Goal: Transaction & Acquisition: Download file/media

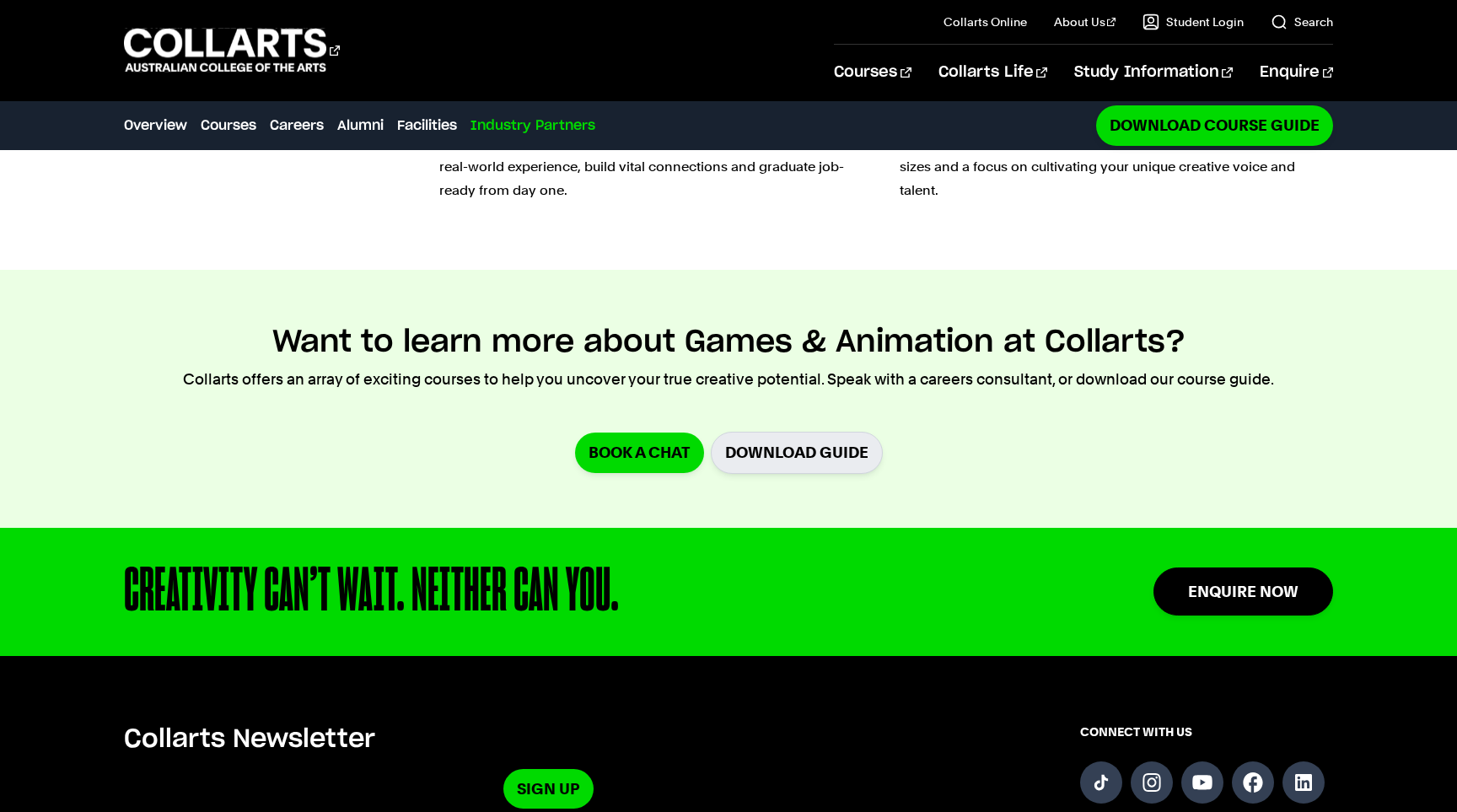
scroll to position [4856, 0]
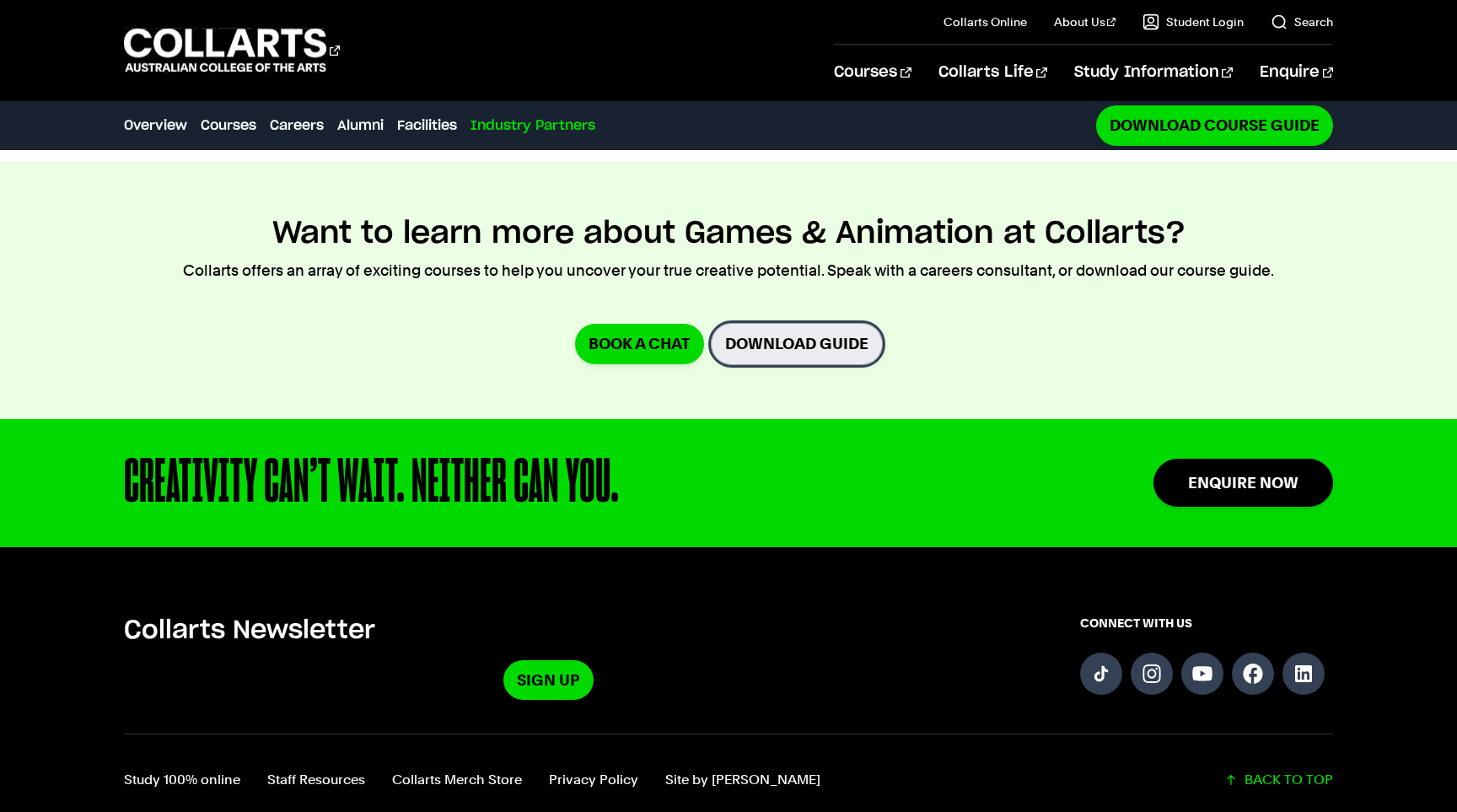
click at [836, 323] on link "Download Guide" at bounding box center [796, 344] width 172 height 41
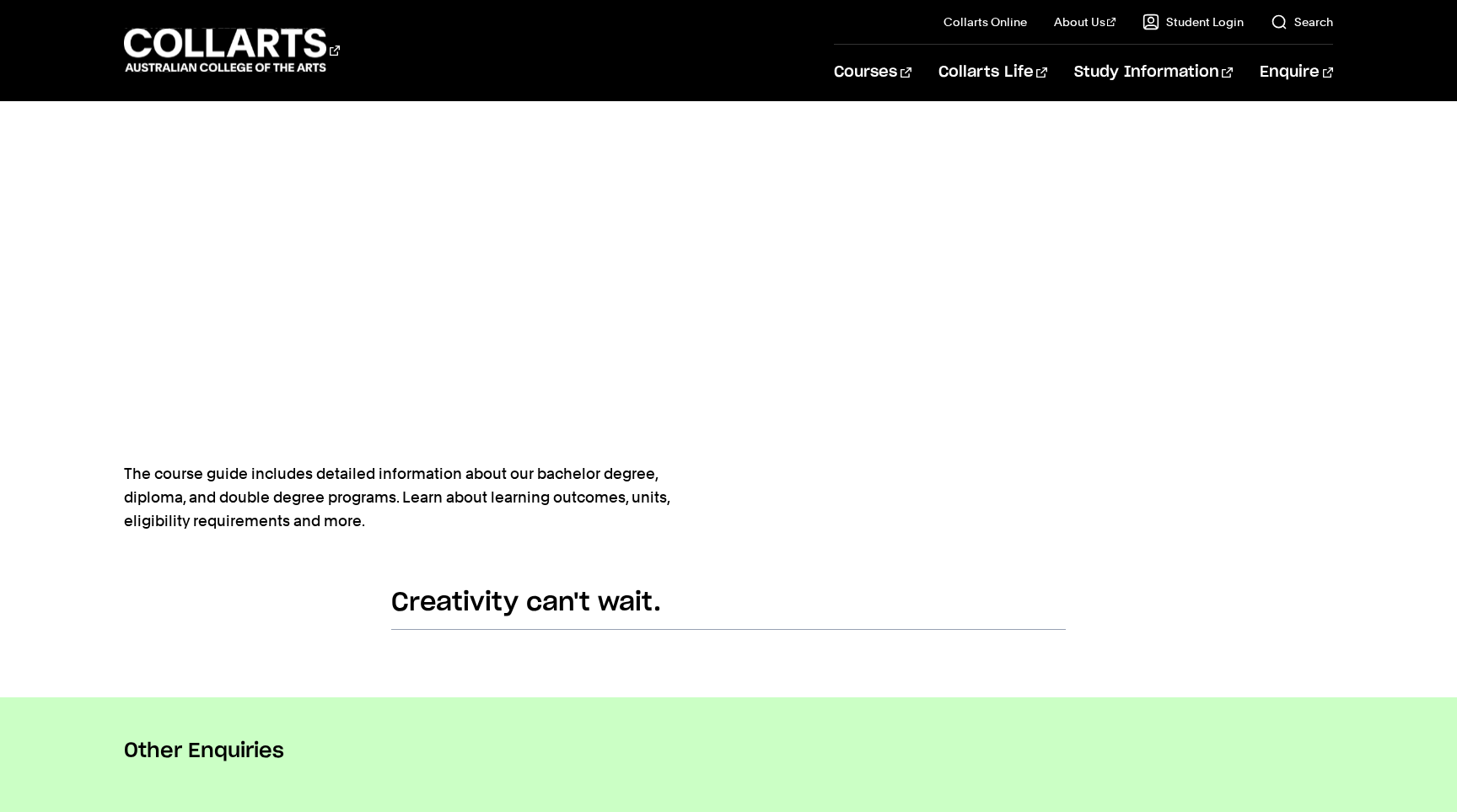
scroll to position [762, 0]
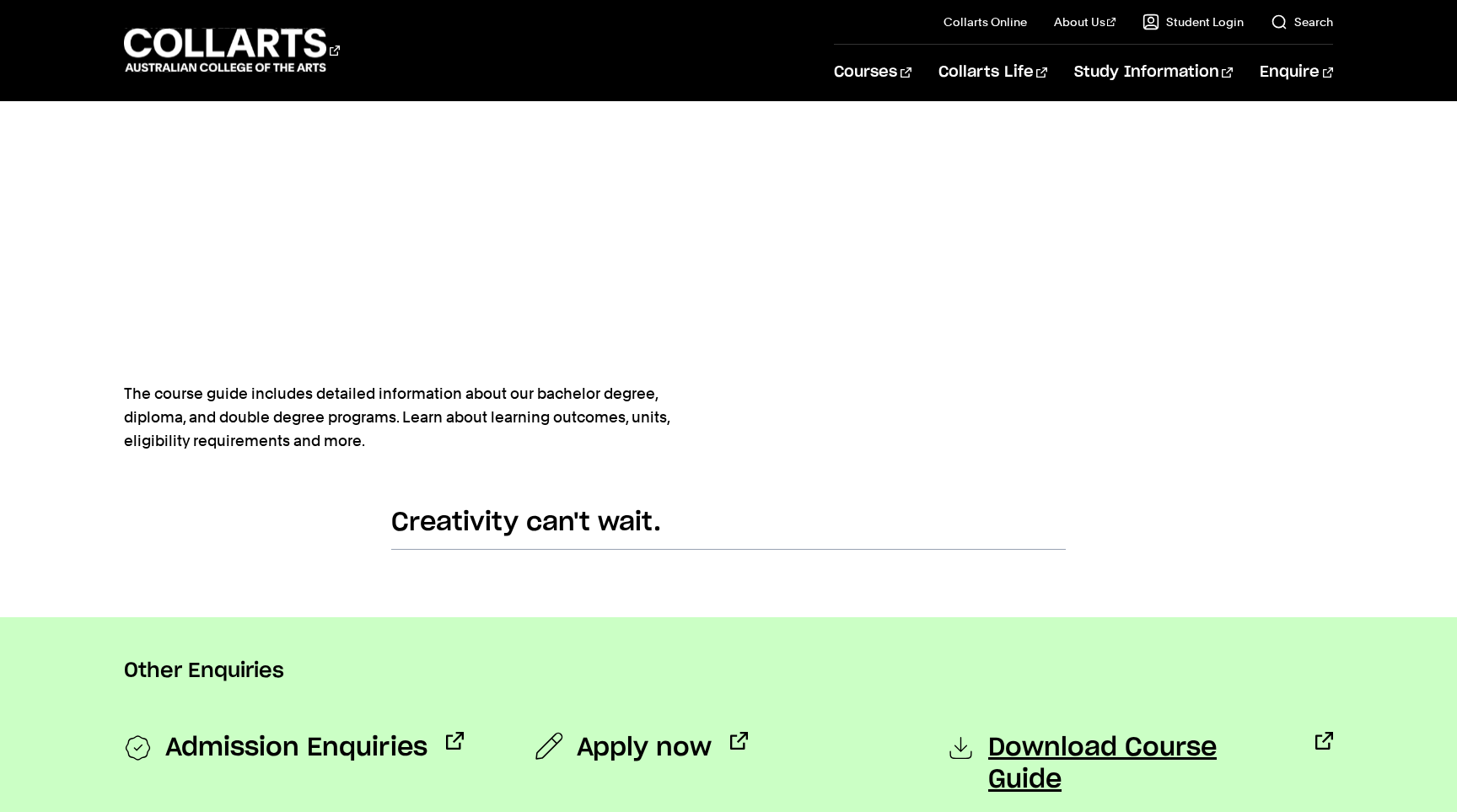
click at [1051, 737] on span "Download Course Guide" at bounding box center [1142, 763] width 308 height 64
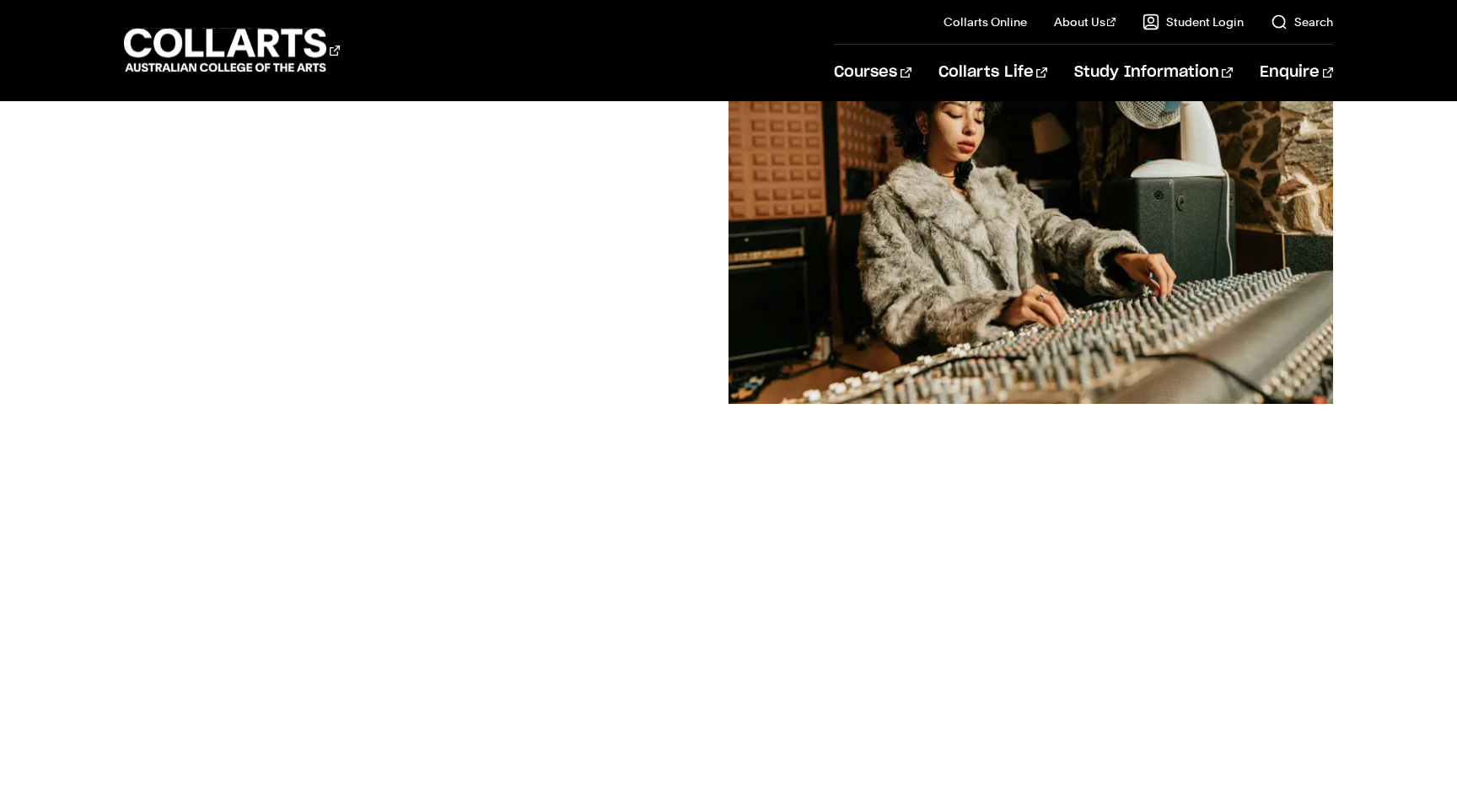
scroll to position [296, 0]
